Goal: Task Accomplishment & Management: Use online tool/utility

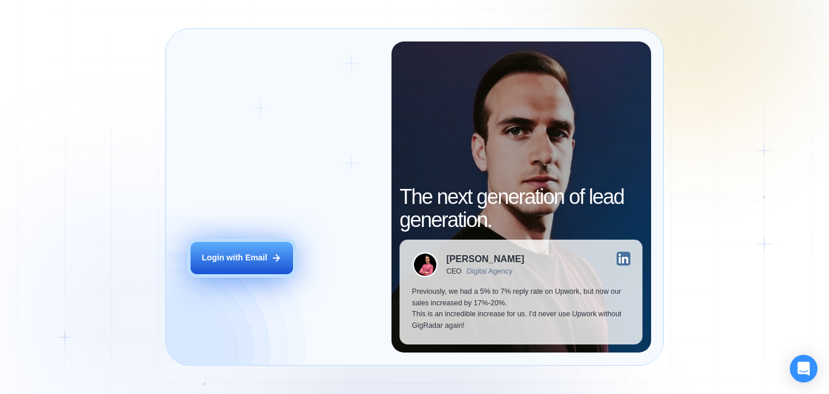
click at [252, 256] on div "Login with Email" at bounding box center [234, 258] width 66 height 12
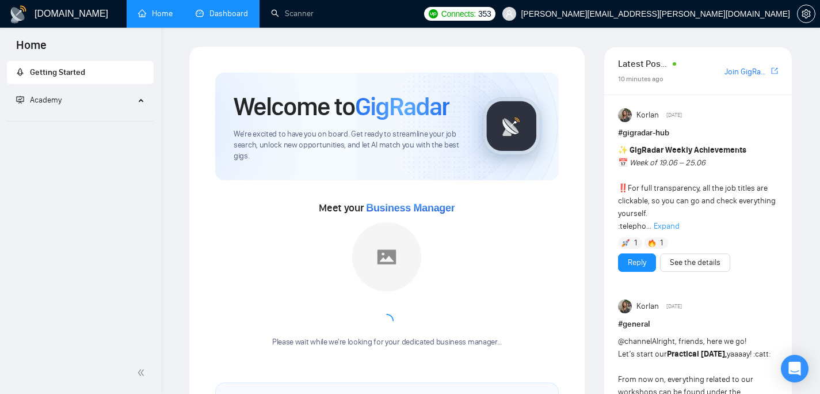
click at [238, 9] on link "Dashboard" at bounding box center [222, 14] width 52 height 10
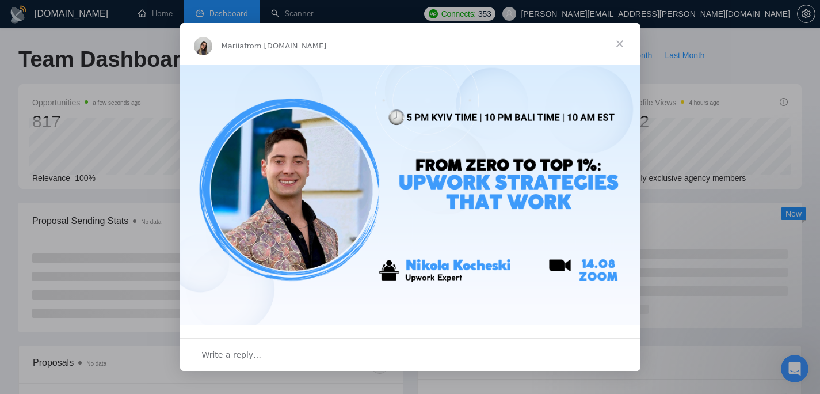
click at [616, 45] on span "Close" at bounding box center [619, 43] width 41 height 41
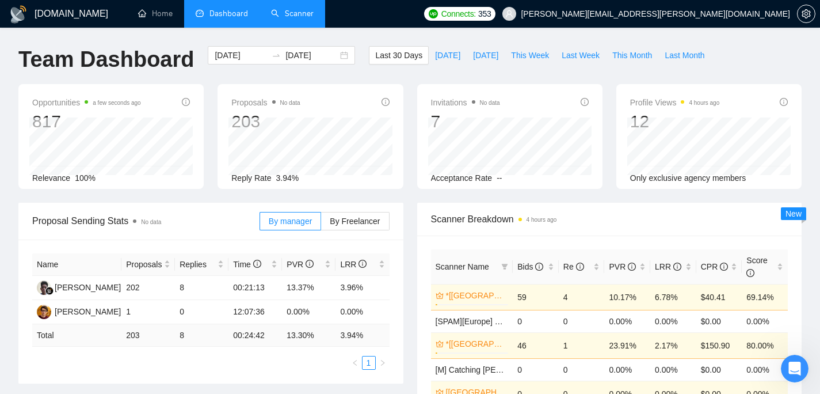
click at [276, 9] on link "Scanner" at bounding box center [292, 14] width 43 height 10
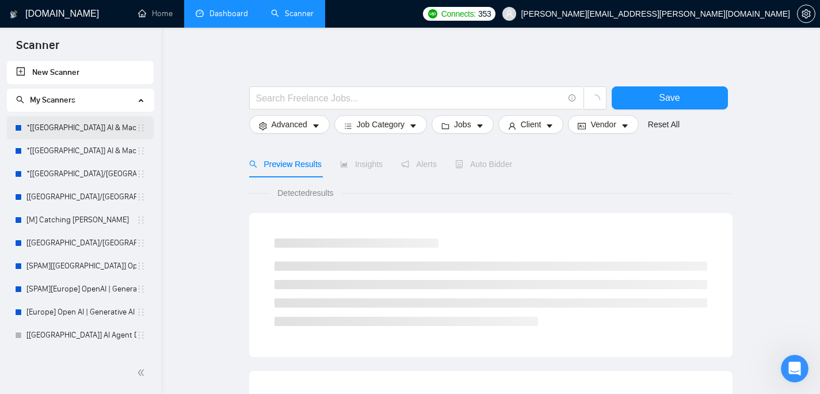
click at [54, 130] on link "*[USA] AI & Machine Learning Software" at bounding box center [81, 127] width 110 height 23
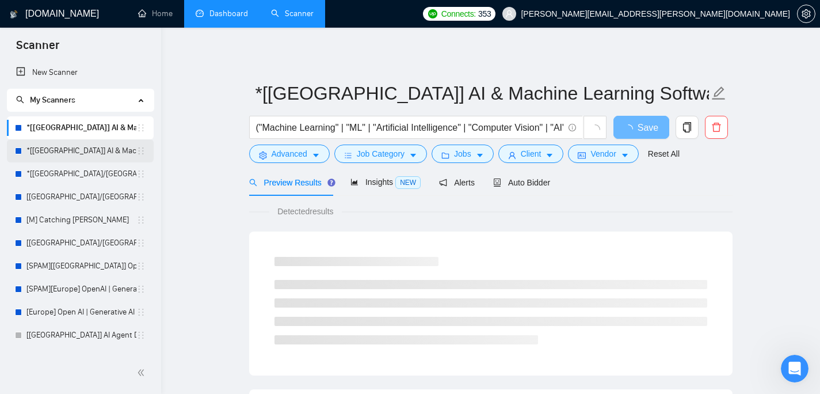
click at [65, 144] on link "*[Europe] AI & Machine Learning Software" at bounding box center [81, 150] width 110 height 23
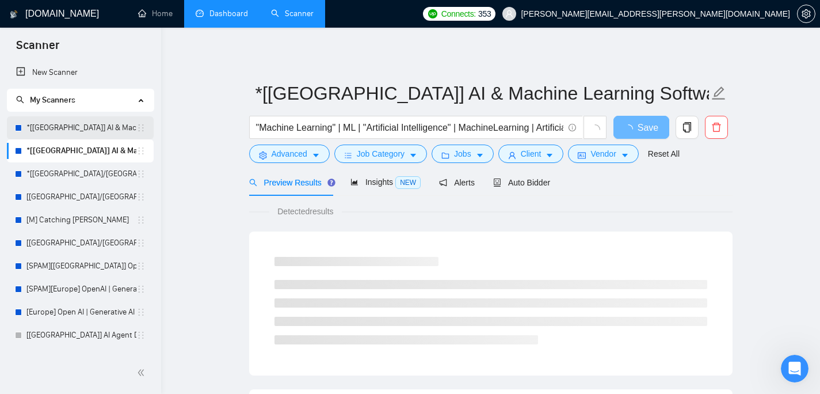
click at [78, 130] on link "*[USA] AI & Machine Learning Software" at bounding box center [81, 127] width 110 height 23
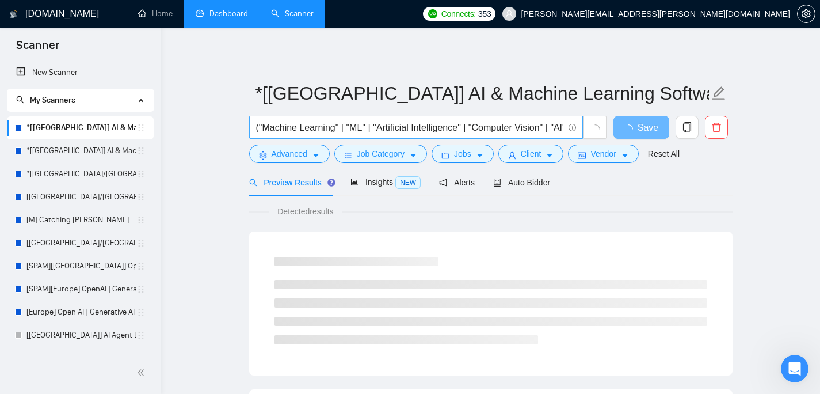
click at [530, 127] on input "("Machine Learning" | "ML" | "Artificial Intelligence" | "Computer Vision" | "A…" at bounding box center [409, 127] width 307 height 14
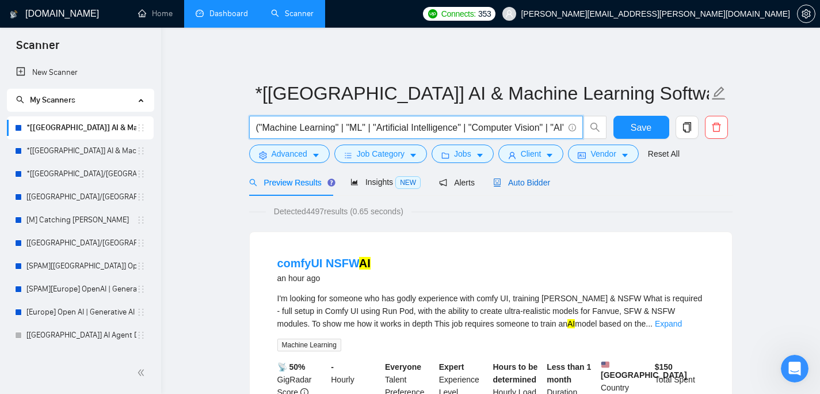
click at [525, 181] on span "Auto Bidder" at bounding box center [521, 182] width 57 height 9
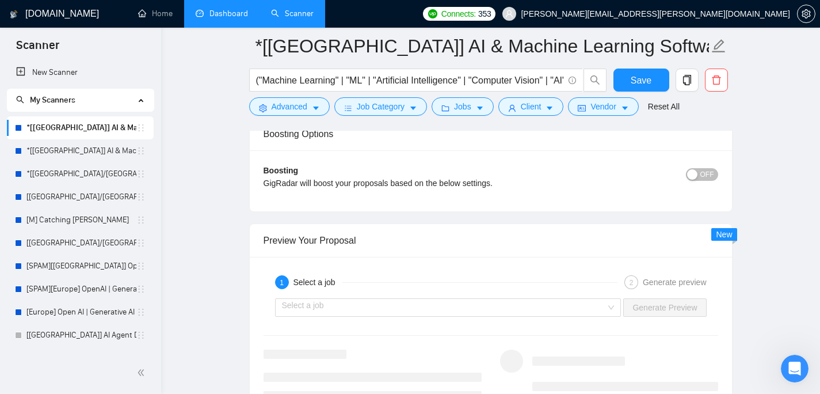
scroll to position [2075, 0]
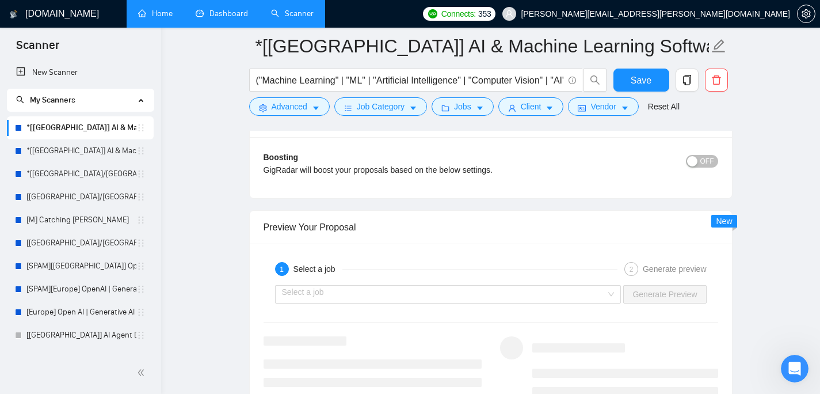
click at [155, 10] on link "Home" at bounding box center [155, 14] width 35 height 10
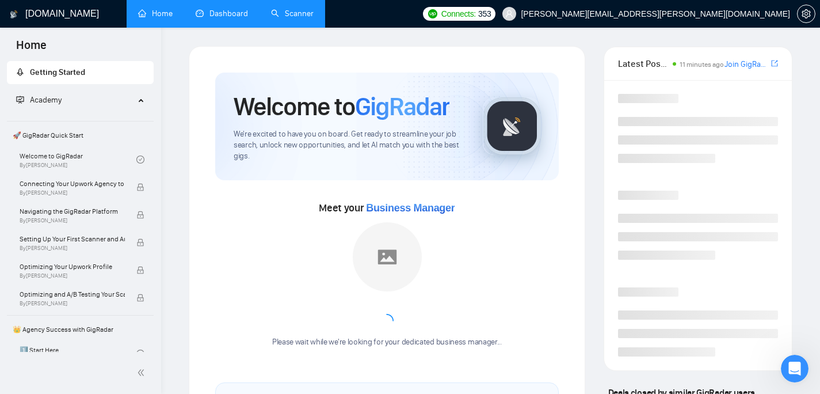
click at [216, 9] on link "Dashboard" at bounding box center [222, 14] width 52 height 10
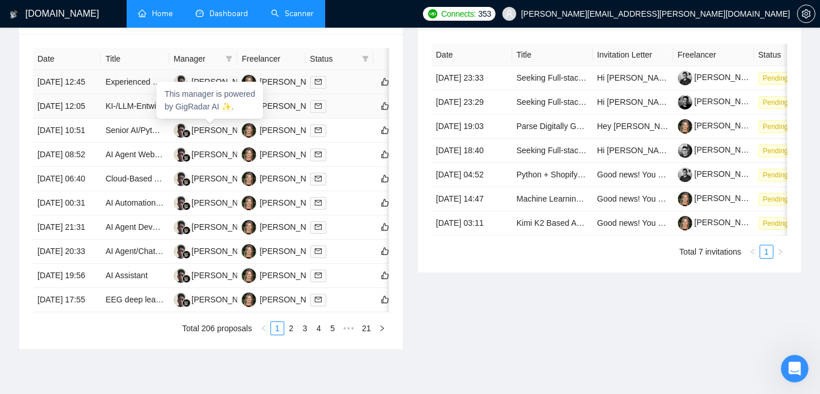
scroll to position [480, 0]
click at [121, 94] on td "Experienced Retell AI (or Similar Voice AI) Builder Needed for Restoration Comp…" at bounding box center [135, 82] width 68 height 24
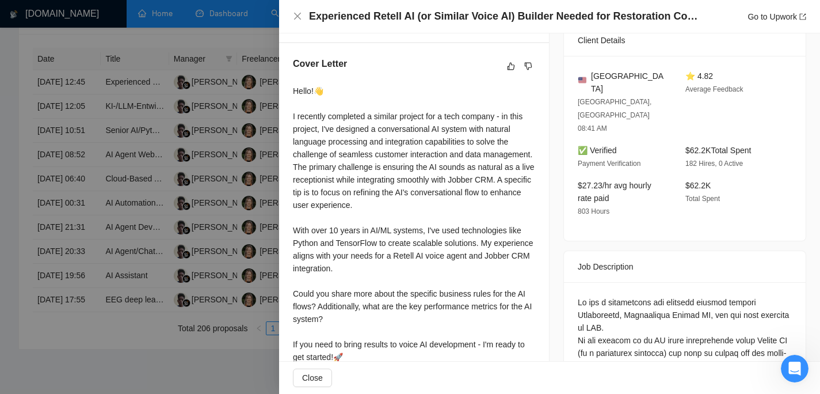
scroll to position [293, 0]
click at [214, 93] on div at bounding box center [410, 197] width 820 height 394
